Goal: Information Seeking & Learning: Learn about a topic

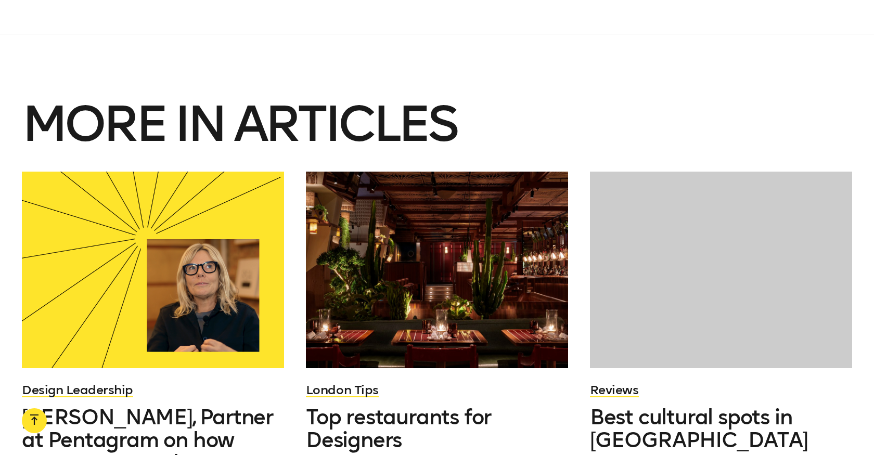
scroll to position [8543, 0]
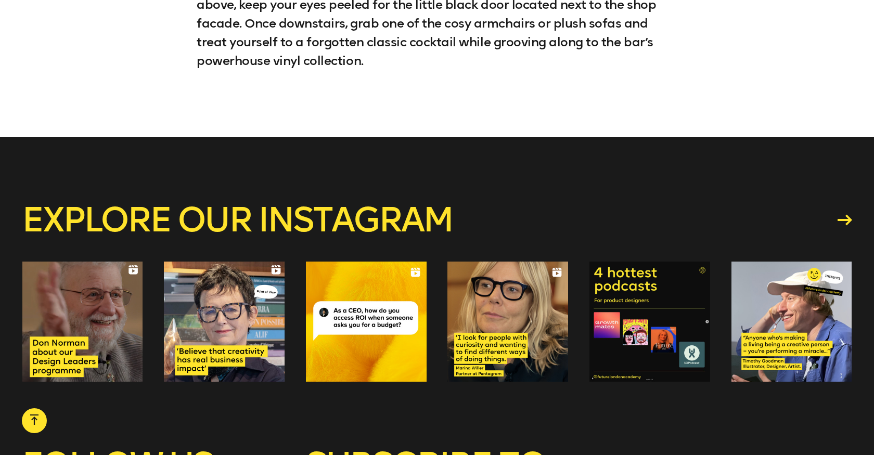
scroll to position [6193, 0]
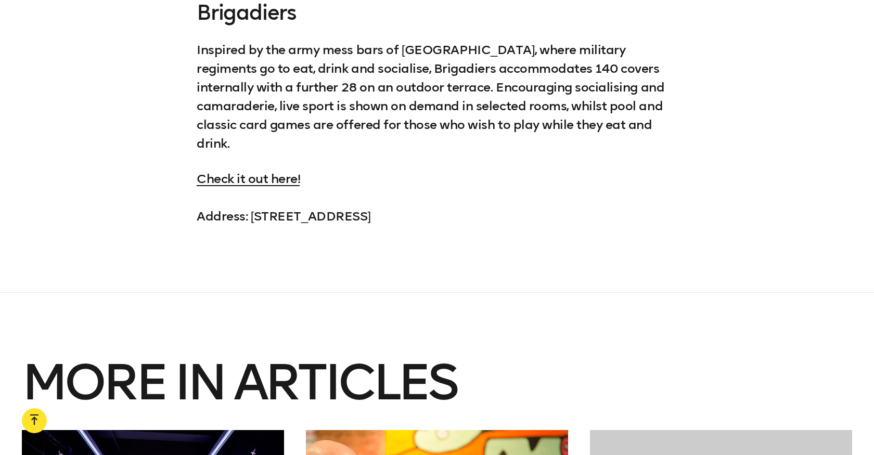
scroll to position [8882, 0]
